Goal: Find specific page/section: Find specific page/section

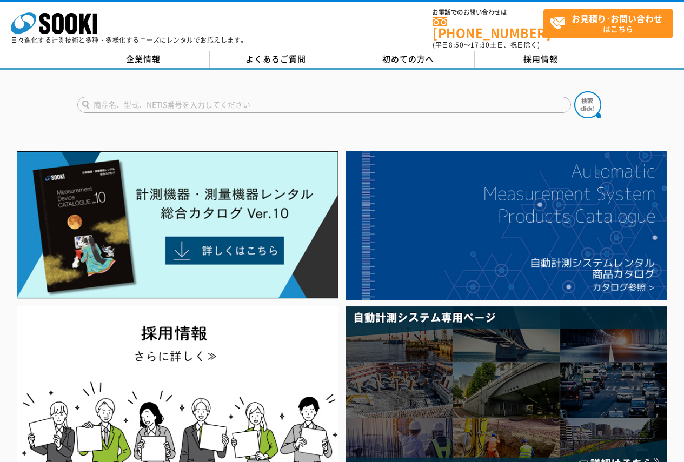
click at [191, 102] on input "text" at bounding box center [324, 105] width 494 height 16
type input "アーム"
click at [574, 91] on button at bounding box center [587, 104] width 27 height 27
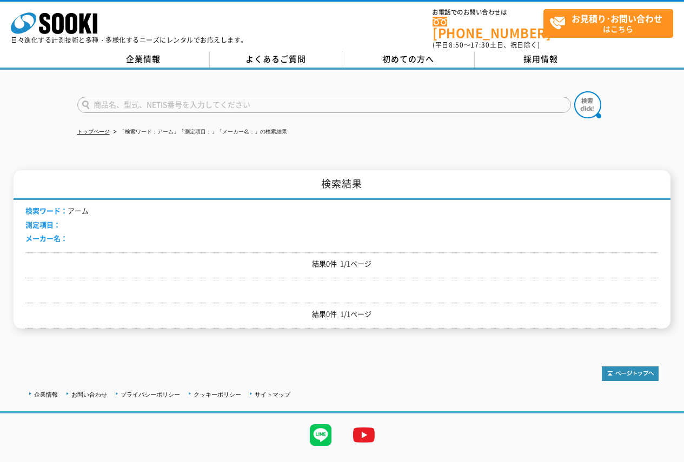
click at [139, 101] on input "text" at bounding box center [324, 105] width 494 height 16
type input "ブルー"
click at [574, 91] on button at bounding box center [587, 104] width 27 height 27
